Goal: Task Accomplishment & Management: Manage account settings

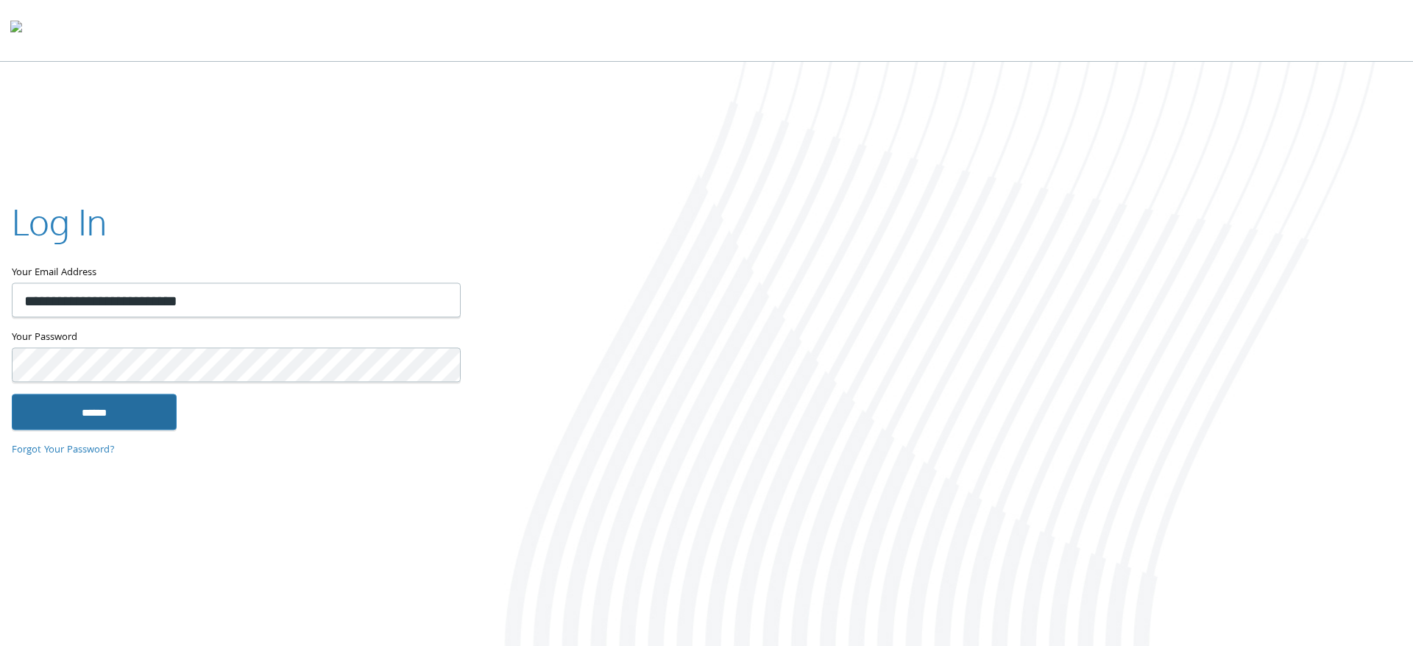
click at [131, 415] on input "******" at bounding box center [94, 411] width 165 height 35
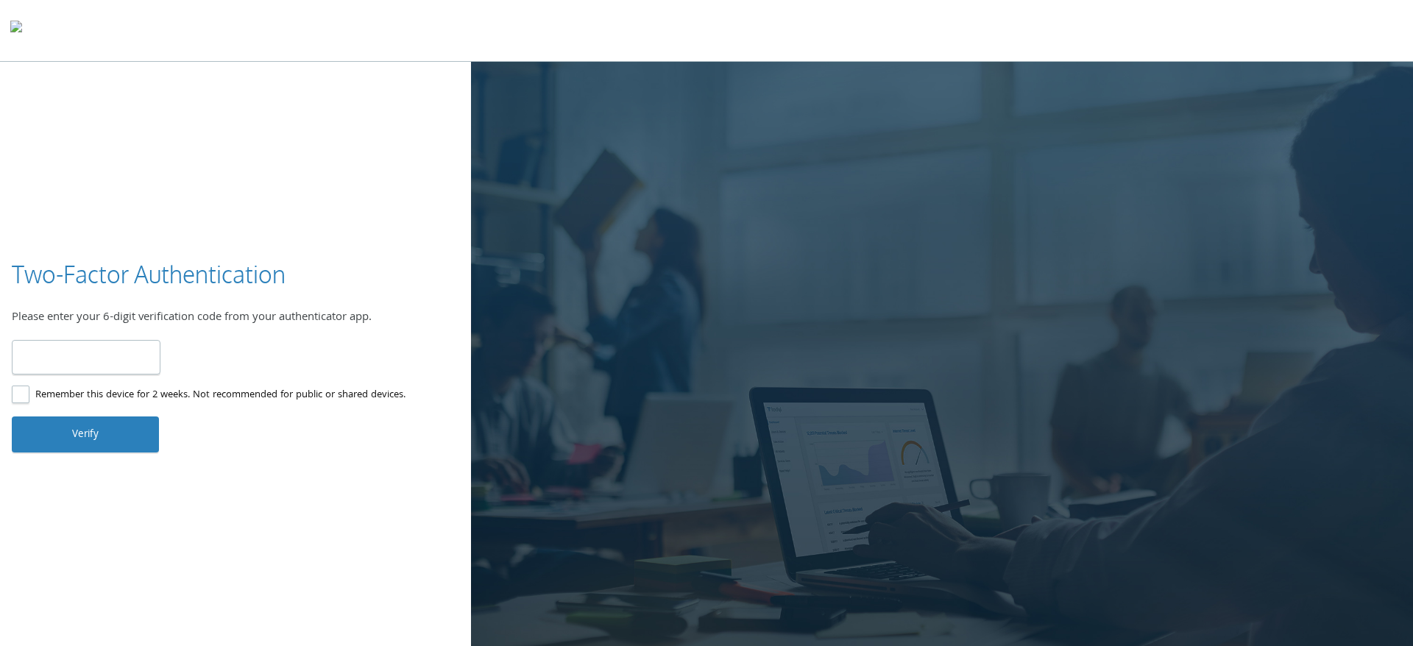
click at [114, 354] on input "number" at bounding box center [86, 357] width 149 height 35
type input "******"
